Goal: Task Accomplishment & Management: Manage account settings

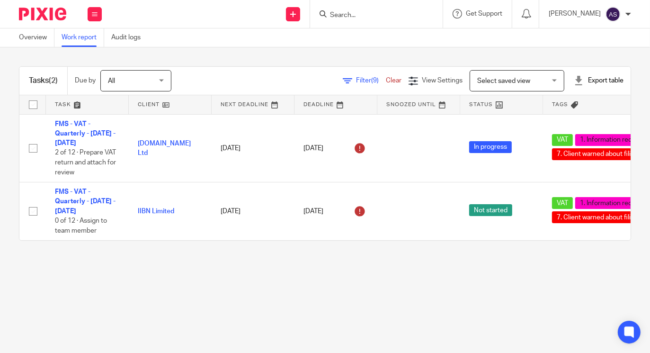
click at [343, 78] on icon at bounding box center [347, 80] width 9 height 9
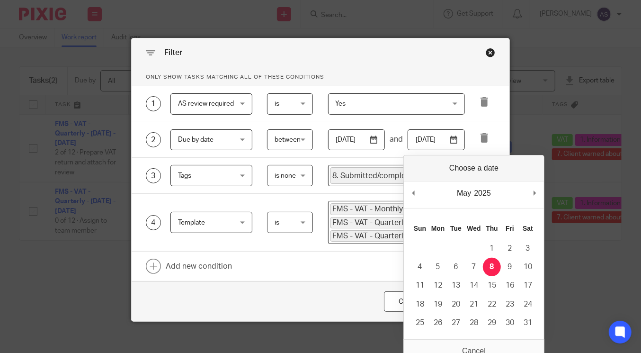
click at [454, 139] on input "2025-05-08" at bounding box center [436, 139] width 57 height 21
click at [528, 56] on div "Filter Only show tasks matching all of these conditions 1 AS review required AS…" at bounding box center [320, 176] width 641 height 353
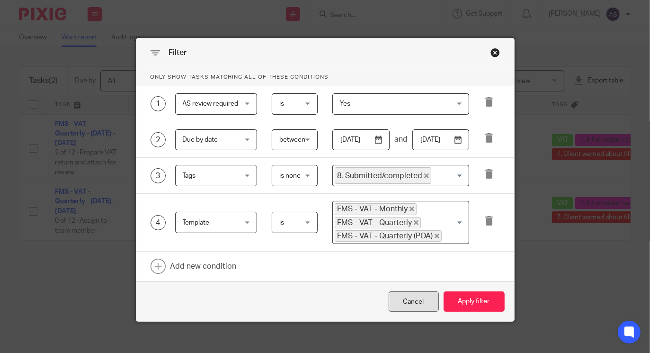
click at [409, 295] on div "Cancel" at bounding box center [414, 301] width 50 height 20
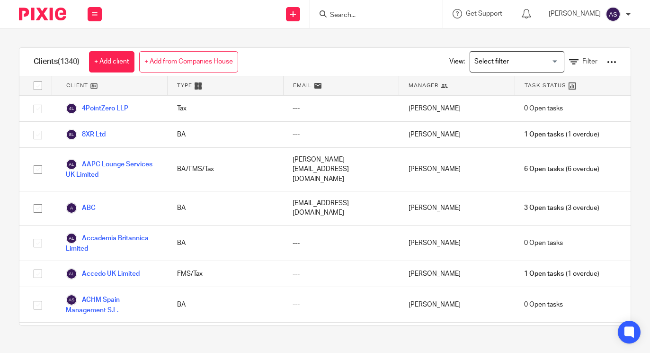
click at [373, 6] on div at bounding box center [376, 14] width 133 height 28
click at [363, 9] on form at bounding box center [379, 14] width 101 height 12
click at [341, 10] on form at bounding box center [379, 14] width 101 height 12
click at [364, 14] on input "Search" at bounding box center [371, 15] width 85 height 9
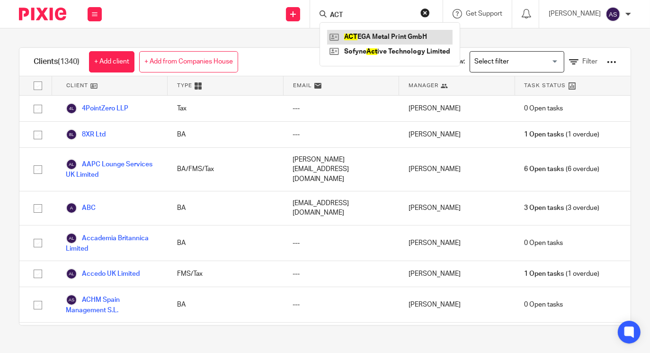
type input "ACT"
click at [370, 37] on link at bounding box center [390, 37] width 126 height 14
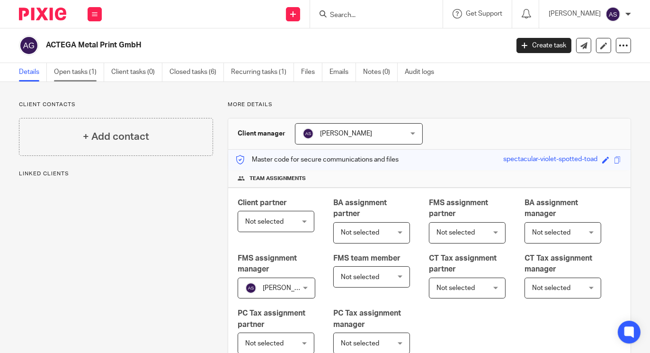
click at [69, 72] on link "Open tasks (1)" at bounding box center [79, 72] width 50 height 18
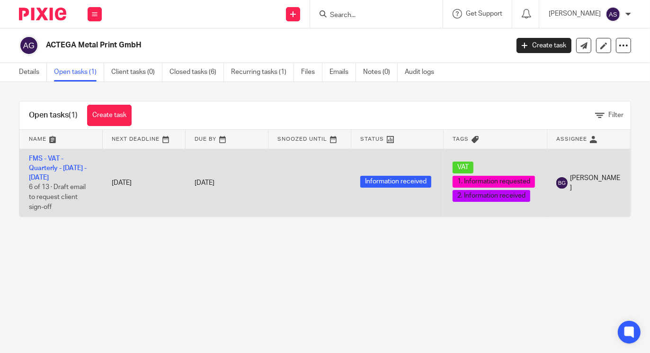
click at [54, 172] on td "FMS - VAT - Quarterly - [DATE] - [DATE] 6 of 13 · Draft email to request client…" at bounding box center [60, 183] width 83 height 68
click at [54, 164] on link "FMS - VAT - Quarterly - May - July, 2025" at bounding box center [58, 168] width 58 height 26
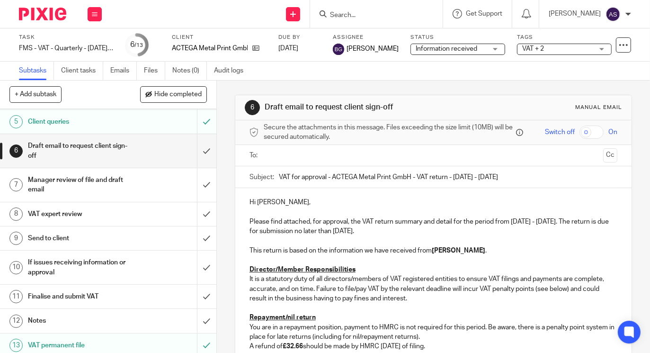
scroll to position [110, 0]
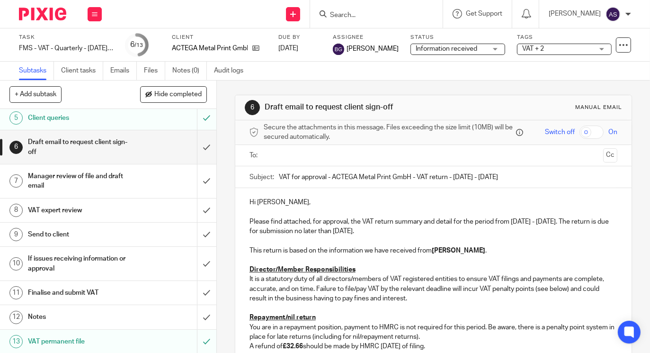
click at [48, 205] on h1 "VAT expert review" at bounding box center [81, 210] width 107 height 14
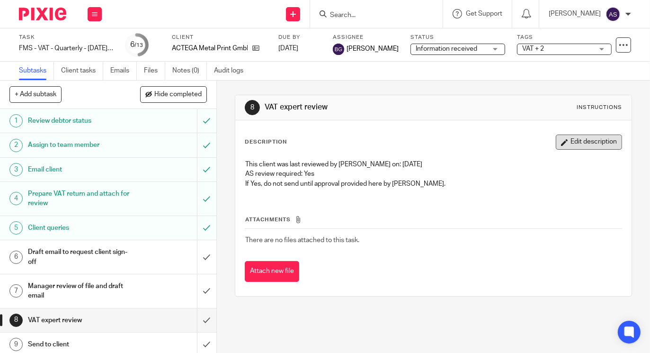
click at [568, 142] on button "Edit description" at bounding box center [589, 142] width 66 height 15
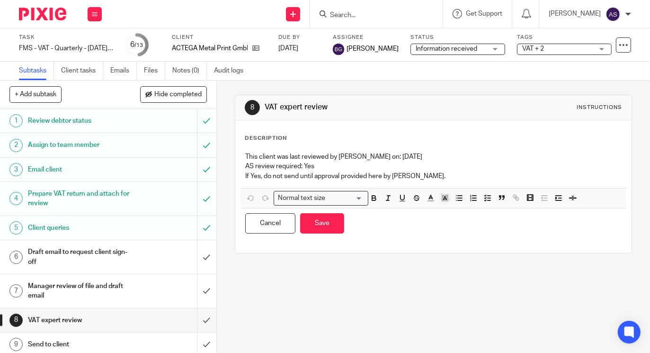
click at [446, 170] on p "AS review required: Yes" at bounding box center [433, 166] width 377 height 9
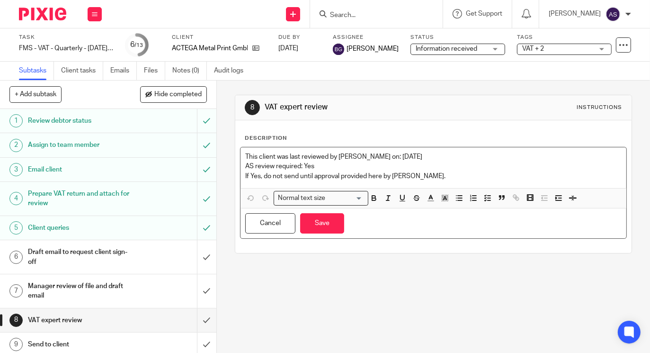
click at [443, 172] on p "If Yes, do not send until approval provided here by Andrew." at bounding box center [433, 175] width 377 height 9
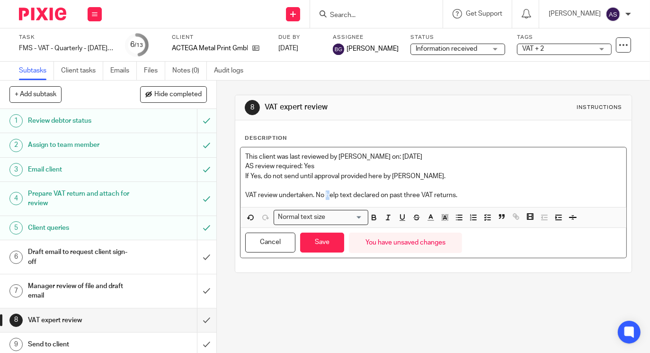
click at [327, 193] on p "VAT review undertaken. No help text declared on past three VAT returns." at bounding box center [433, 194] width 377 height 9
click at [478, 195] on p "VAT review undertaken. No output tax declared on past three VAT returns." at bounding box center [433, 194] width 377 height 9
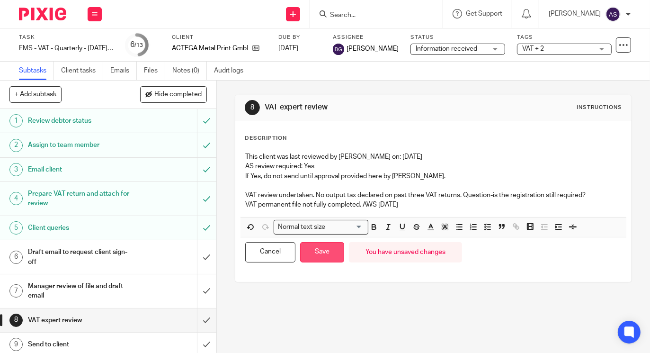
click at [322, 246] on button "Save" at bounding box center [322, 252] width 44 height 20
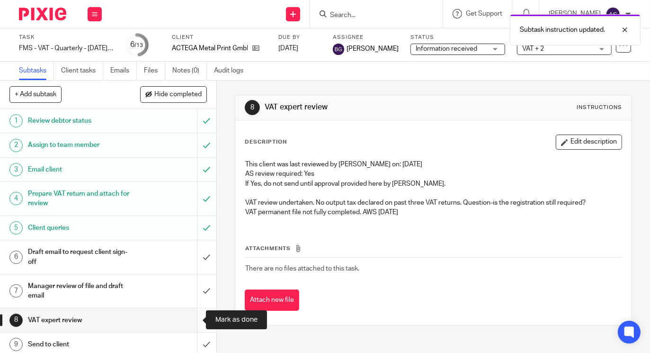
click at [194, 322] on input "submit" at bounding box center [108, 320] width 216 height 24
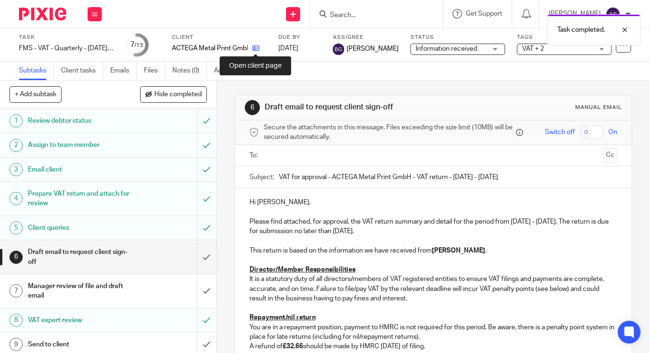
click at [256, 45] on icon at bounding box center [255, 48] width 7 height 7
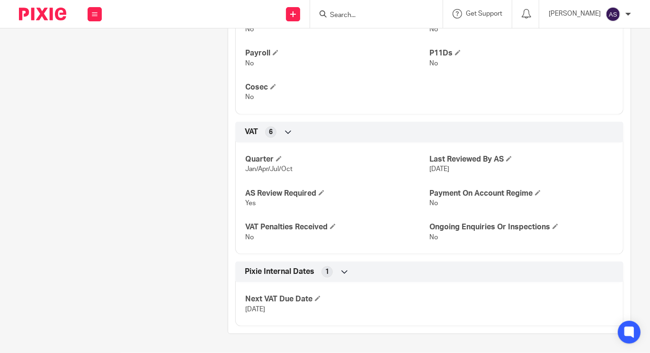
scroll to position [1099, 0]
click at [505, 154] on h4 "Last Reviewed By AS" at bounding box center [522, 159] width 184 height 10
click at [506, 156] on span at bounding box center [509, 159] width 6 height 6
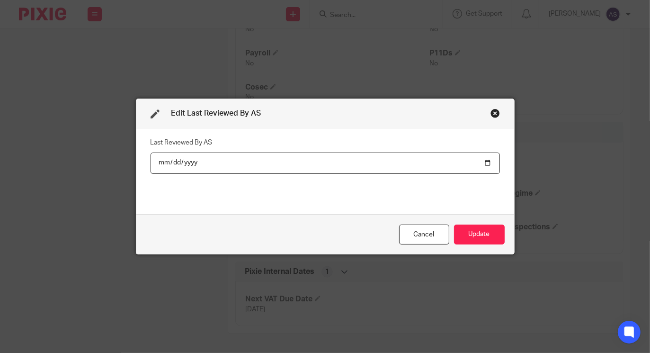
click at [481, 162] on input "[DATE]" at bounding box center [326, 163] width 350 height 21
type input "[DATE]"
click at [469, 237] on button "Update" at bounding box center [479, 235] width 51 height 20
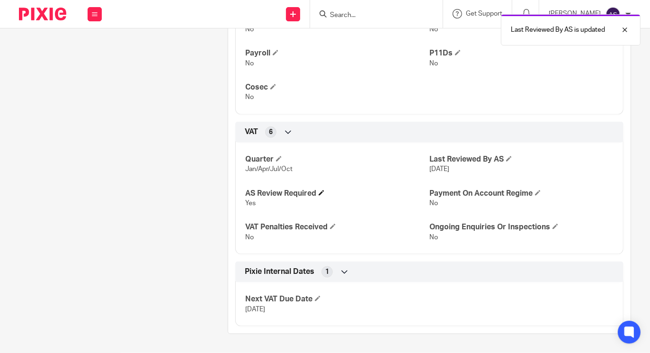
click at [317, 194] on h4 "AS Review Required" at bounding box center [337, 194] width 184 height 10
click at [323, 192] on span at bounding box center [322, 193] width 6 height 6
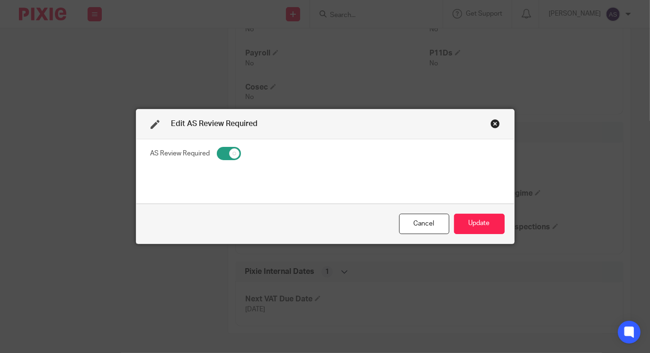
click at [217, 150] on input "checkbox" at bounding box center [229, 153] width 24 height 13
checkbox input "false"
click at [461, 223] on button "Update" at bounding box center [479, 224] width 51 height 20
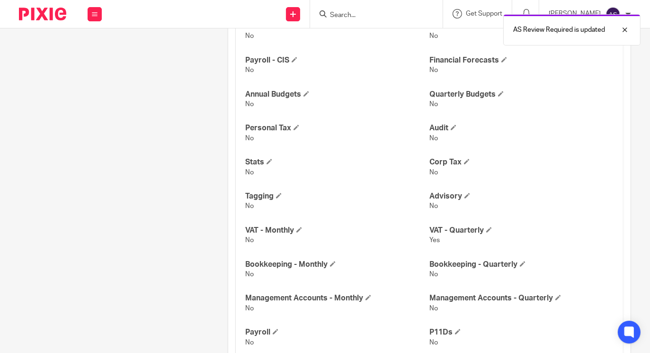
scroll to position [763, 0]
